Goal: Participate in discussion: Engage in conversation with other users on a specific topic

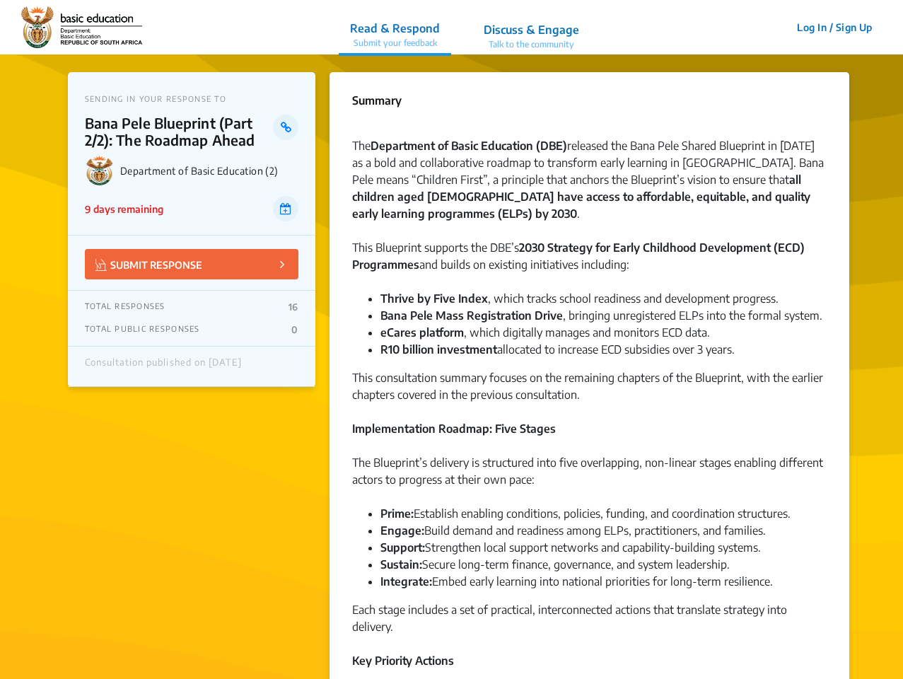
click at [81, 28] on img at bounding box center [81, 27] width 121 height 42
click at [395, 28] on p "Read & Respond" at bounding box center [395, 28] width 90 height 17
click at [531, 27] on p "Discuss & Engage" at bounding box center [530, 29] width 95 height 17
click at [834, 27] on button "Log In / Sign Up" at bounding box center [834, 27] width 94 height 22
click at [192, 264] on p "SUBMIT RESPONSE" at bounding box center [148, 264] width 107 height 16
